Goal: Information Seeking & Learning: Learn about a topic

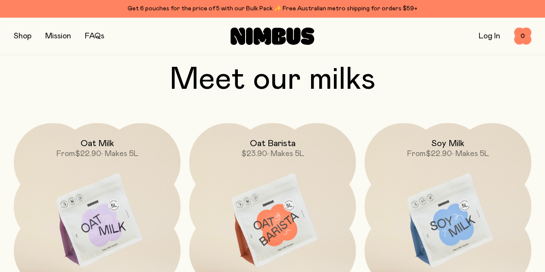
scroll to position [610, 0]
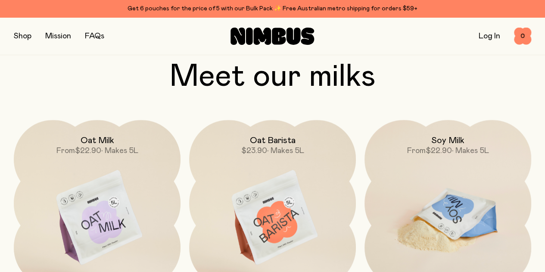
click at [461, 196] on img at bounding box center [447, 218] width 167 height 196
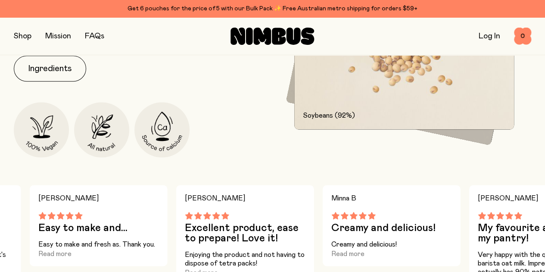
scroll to position [498, 0]
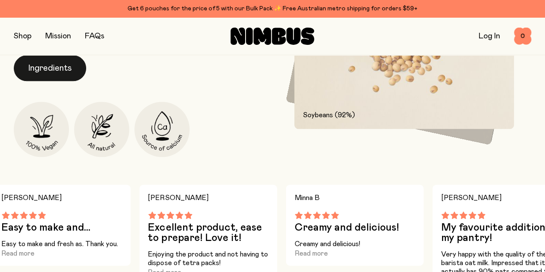
click at [61, 81] on button "Ingredients" at bounding box center [50, 68] width 72 height 26
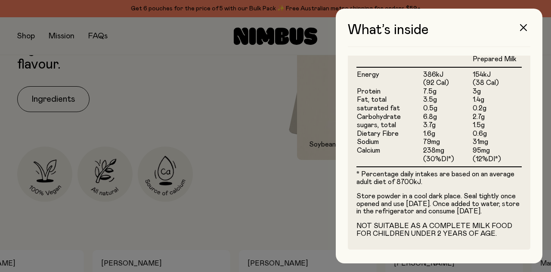
scroll to position [0, 0]
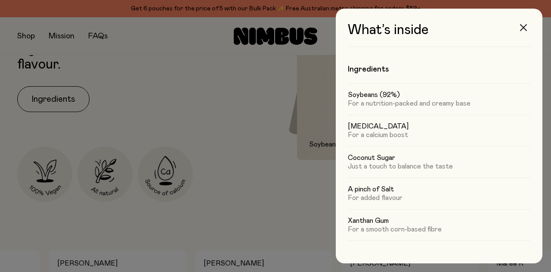
click at [523, 26] on icon "button" at bounding box center [523, 27] width 7 height 7
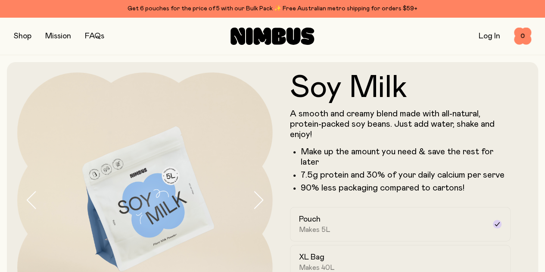
click at [103, 37] on link "FAQs" at bounding box center [94, 36] width 19 height 8
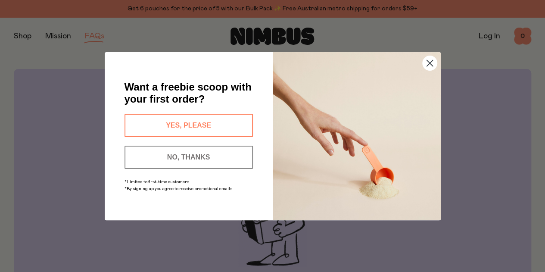
click at [431, 62] on circle "Close dialog" at bounding box center [429, 63] width 14 height 14
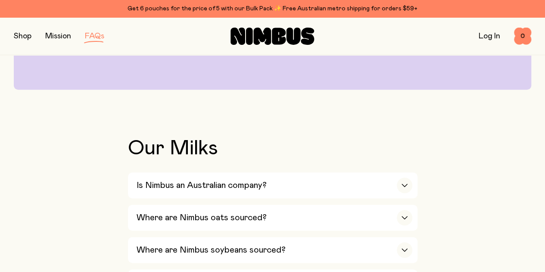
scroll to position [219, 0]
click at [400, 209] on div "button" at bounding box center [405, 217] width 16 height 16
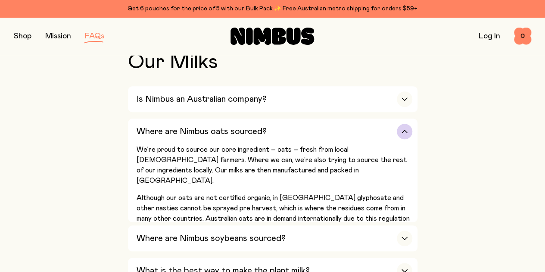
scroll to position [305, 0]
click at [403, 230] on div "button" at bounding box center [405, 238] width 16 height 16
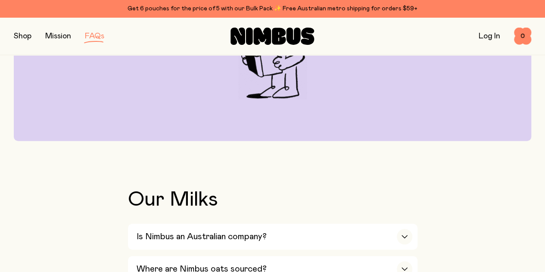
scroll to position [0, 0]
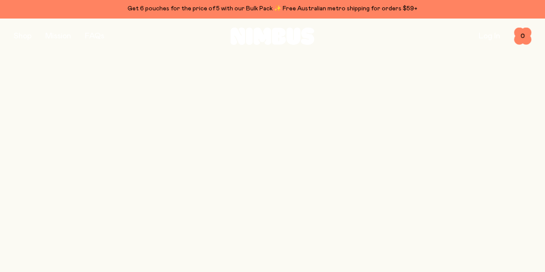
scroll to position [610, 0]
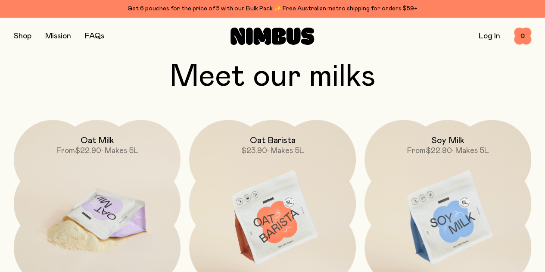
click at [90, 185] on img at bounding box center [97, 218] width 167 height 196
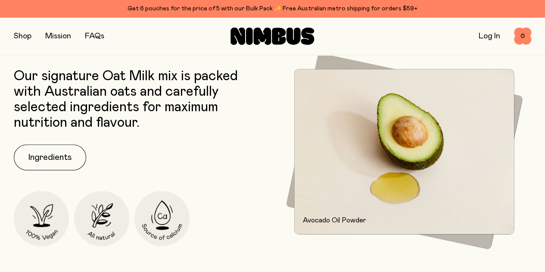
scroll to position [329, 0]
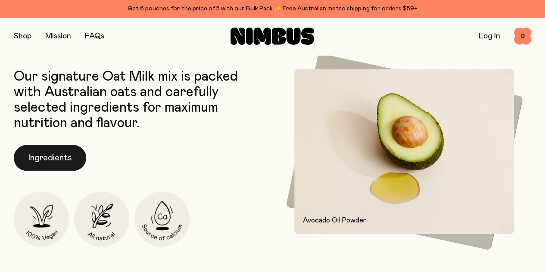
click at [67, 171] on button "Ingredients" at bounding box center [50, 158] width 72 height 26
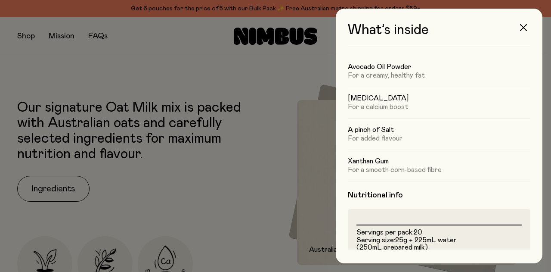
scroll to position [19, 0]
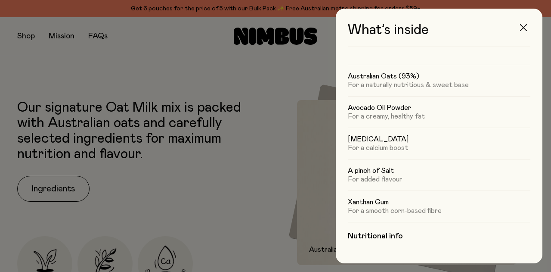
click at [528, 24] on button "button" at bounding box center [524, 27] width 21 height 21
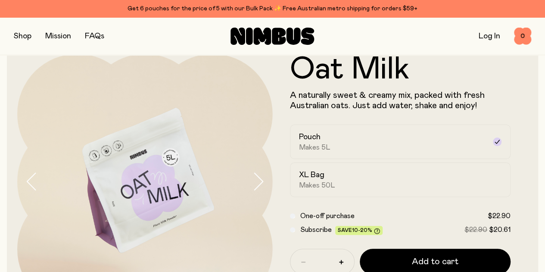
scroll to position [0, 0]
